Goal: Task Accomplishment & Management: Use online tool/utility

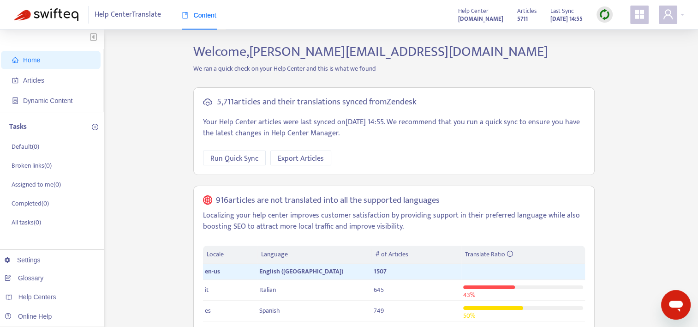
click at [603, 13] on img at bounding box center [605, 15] width 12 height 12
click at [611, 36] on link "Quick Sync" at bounding box center [623, 33] width 39 height 11
click at [39, 81] on span "Articles" at bounding box center [33, 80] width 21 height 7
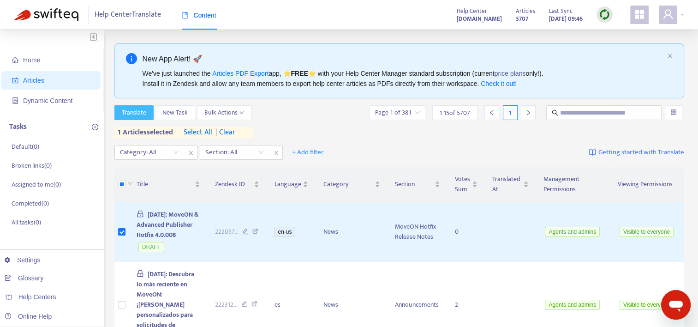
click at [135, 109] on span "Translate" at bounding box center [134, 113] width 24 height 10
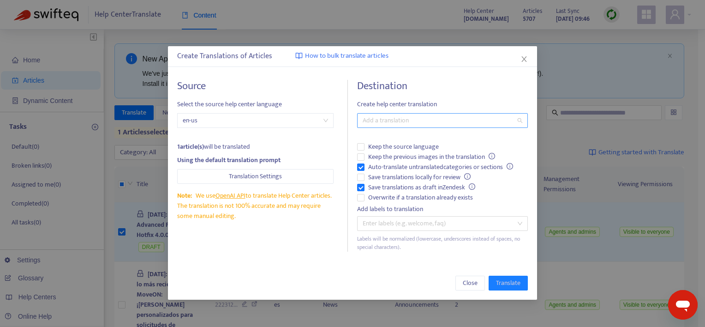
click at [395, 120] on div at bounding box center [437, 120] width 157 height 11
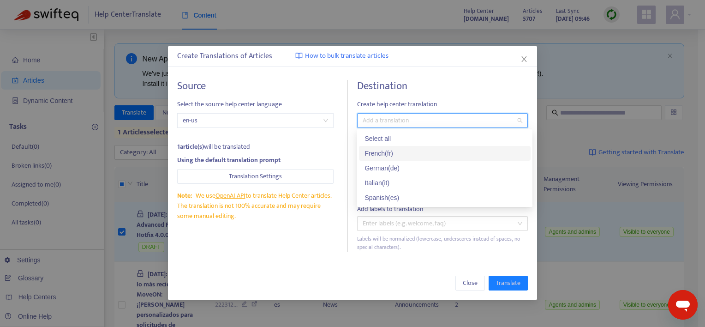
click at [390, 153] on div "French ( fr )" at bounding box center [445, 153] width 161 height 10
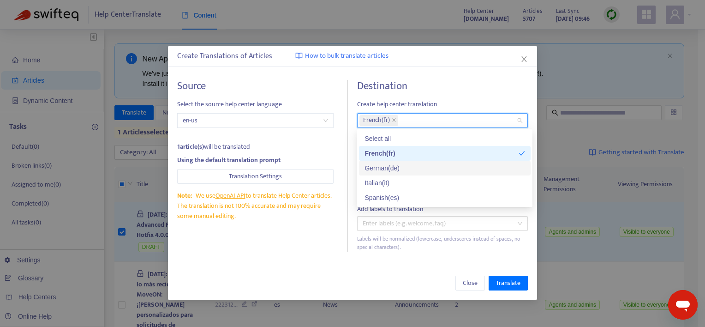
click at [391, 167] on div "German ( de )" at bounding box center [445, 168] width 161 height 10
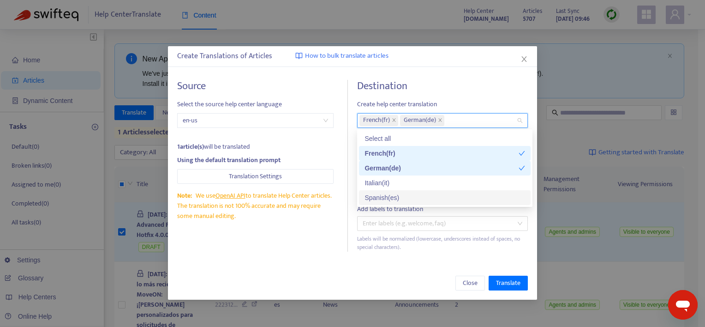
click at [386, 199] on div "Spanish ( es )" at bounding box center [445, 197] width 161 height 10
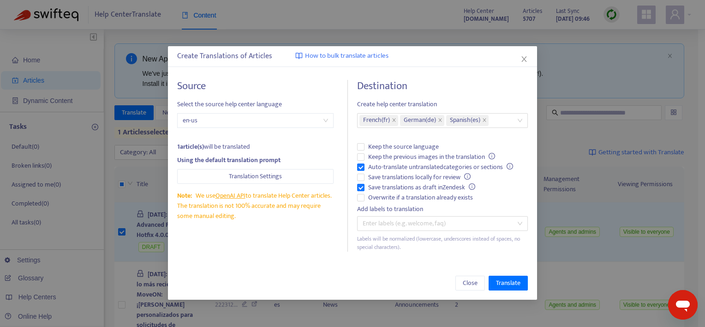
click at [526, 274] on div "Close Translate" at bounding box center [352, 282] width 369 height 33
click at [515, 284] on span "Translate" at bounding box center [508, 283] width 24 height 10
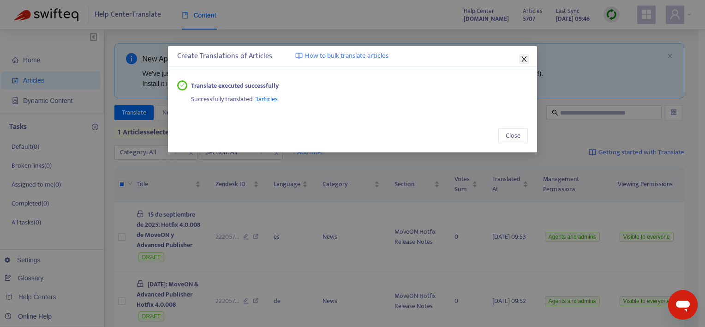
click at [522, 57] on icon "close" at bounding box center [523, 59] width 5 height 6
